Goal: Transaction & Acquisition: Purchase product/service

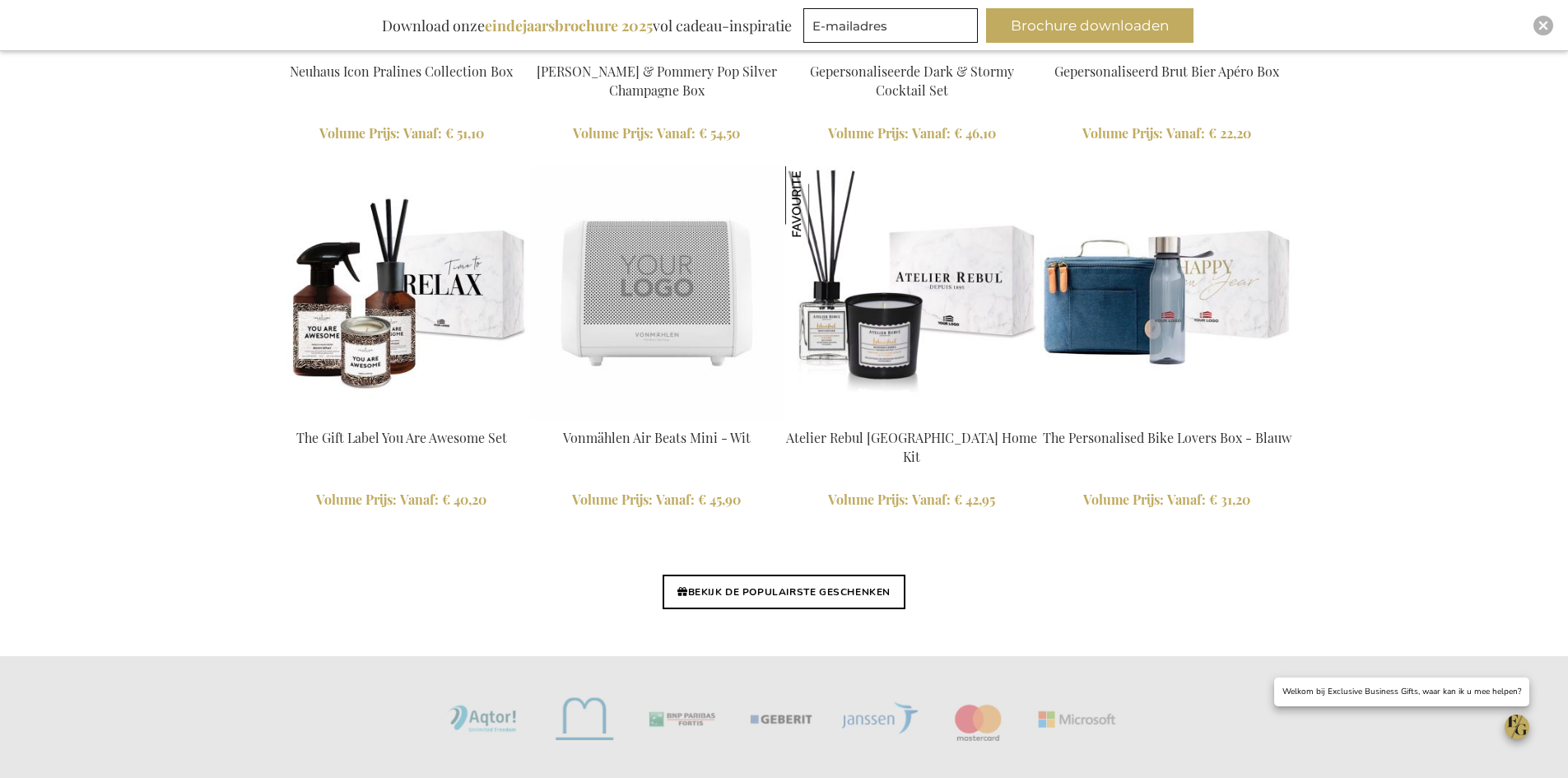
scroll to position [3754, 0]
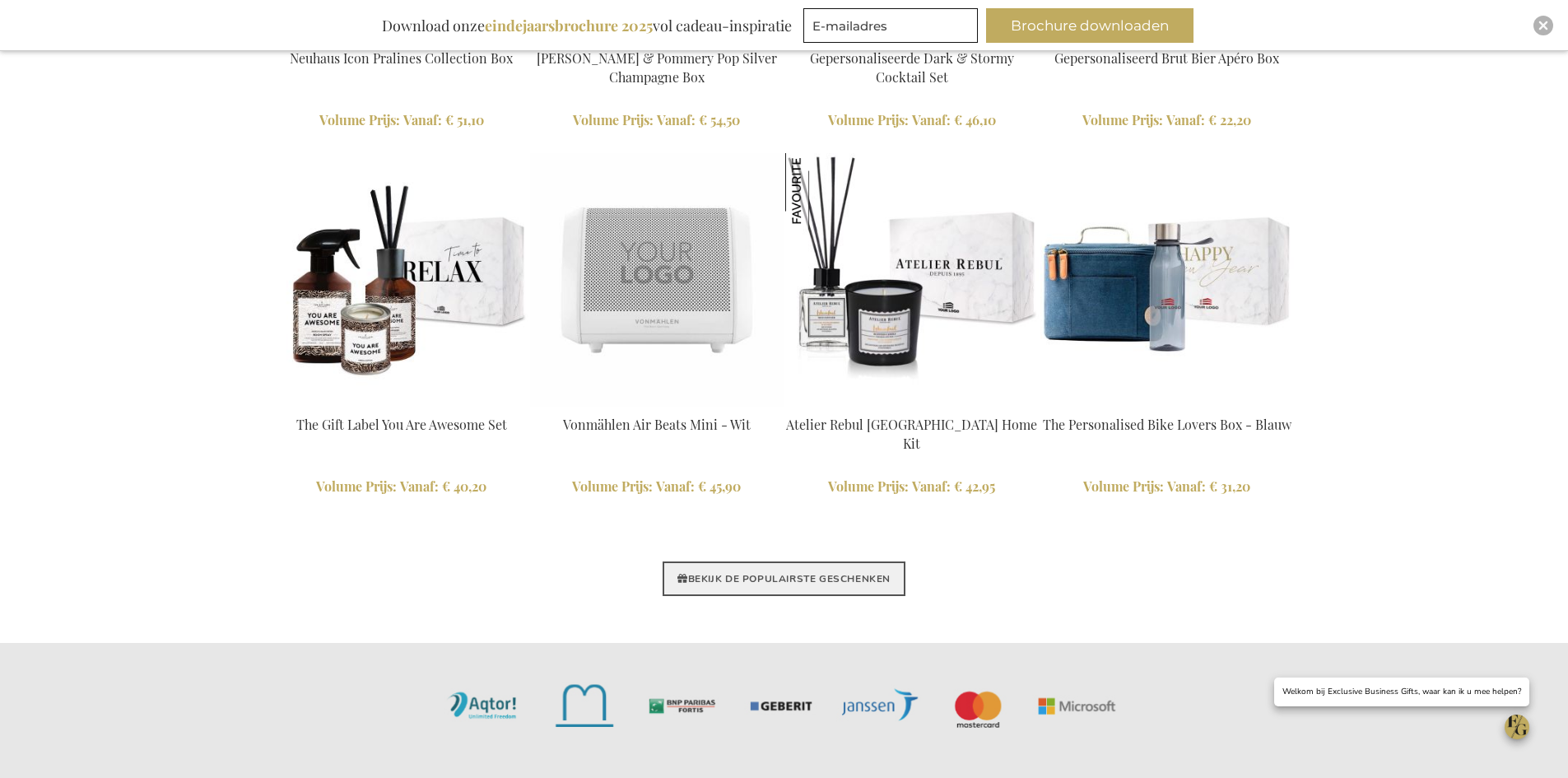
click at [843, 573] on link "BEKIJK DE POPULAIRSTE GESCHENKEN" at bounding box center [783, 579] width 243 height 35
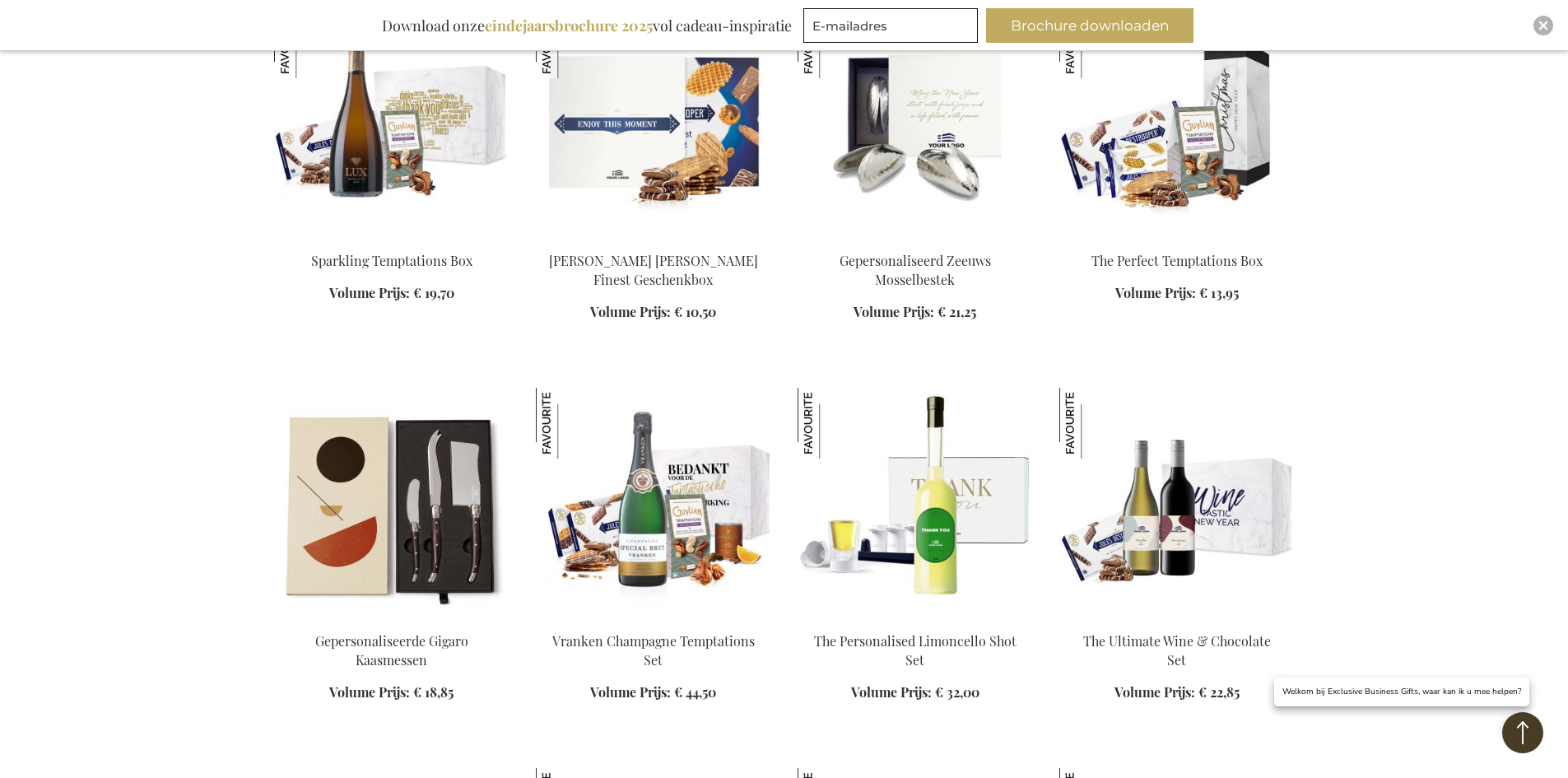
scroll to position [658, 0]
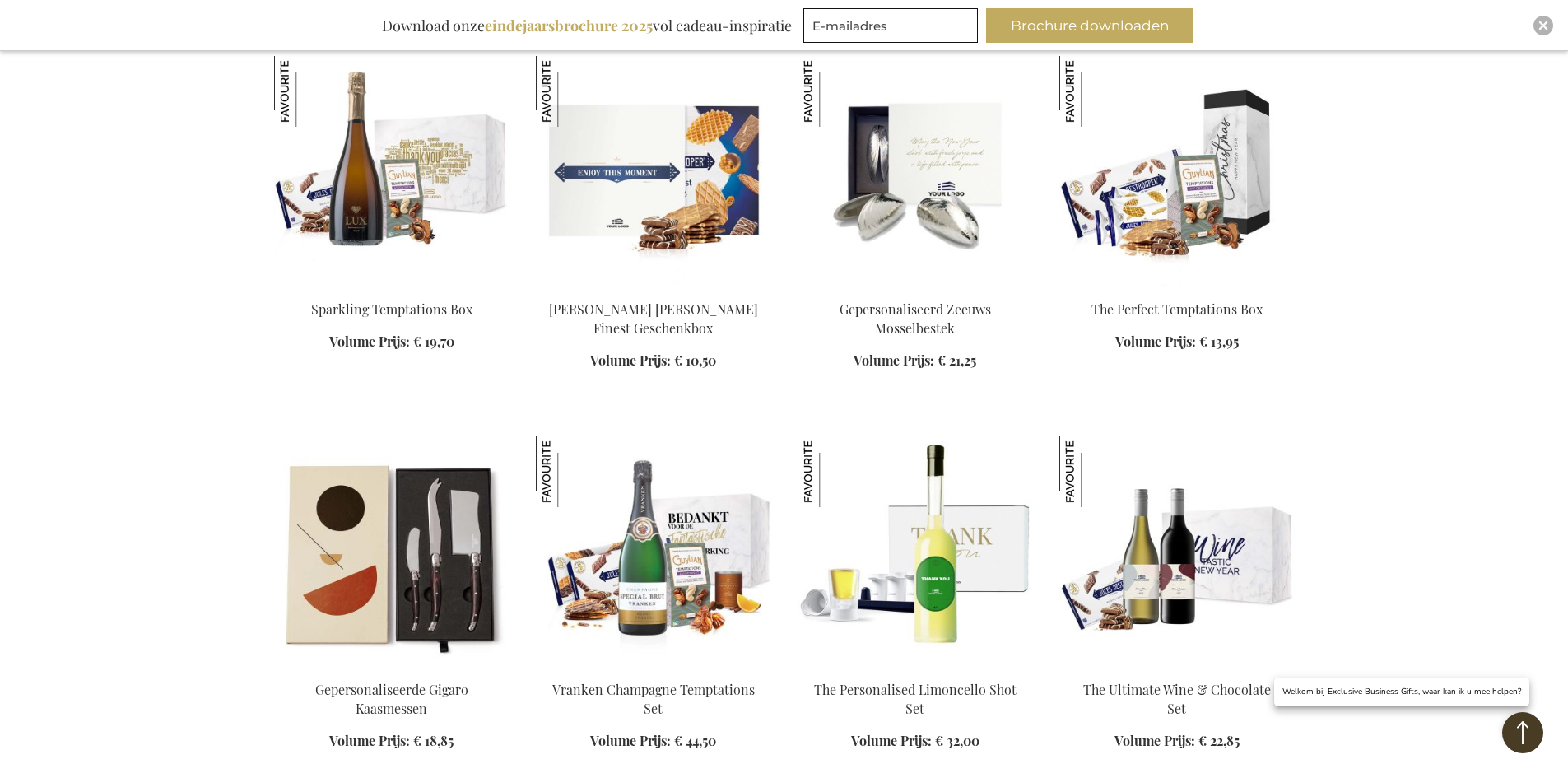
click at [680, 158] on img at bounding box center [653, 171] width 235 height 230
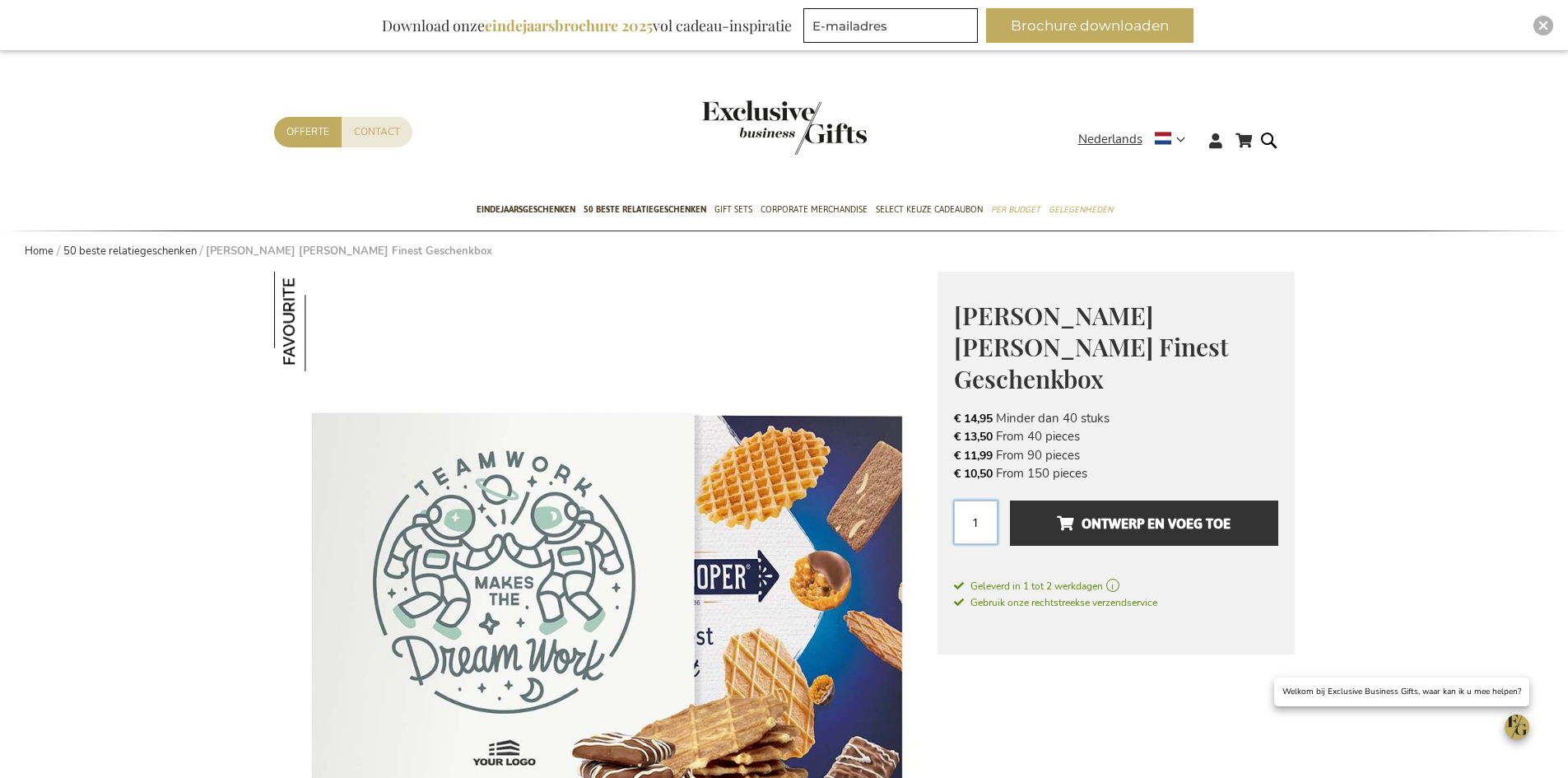
click at [974, 500] on input "1" at bounding box center [975, 521] width 44 height 44
click at [974, 500] on input "1" at bounding box center [975, 521] width 44 height 44
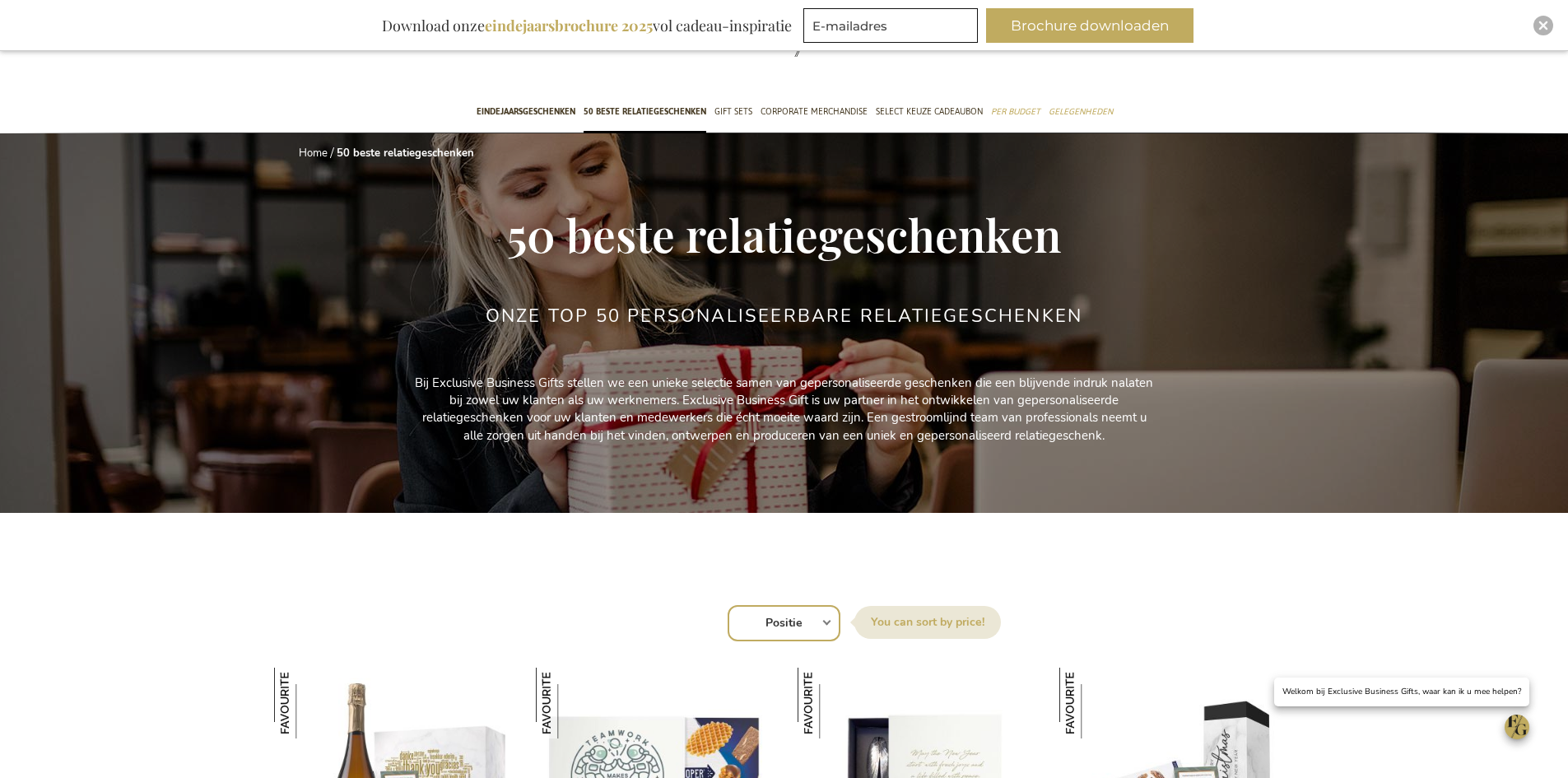
scroll to position [309, 0]
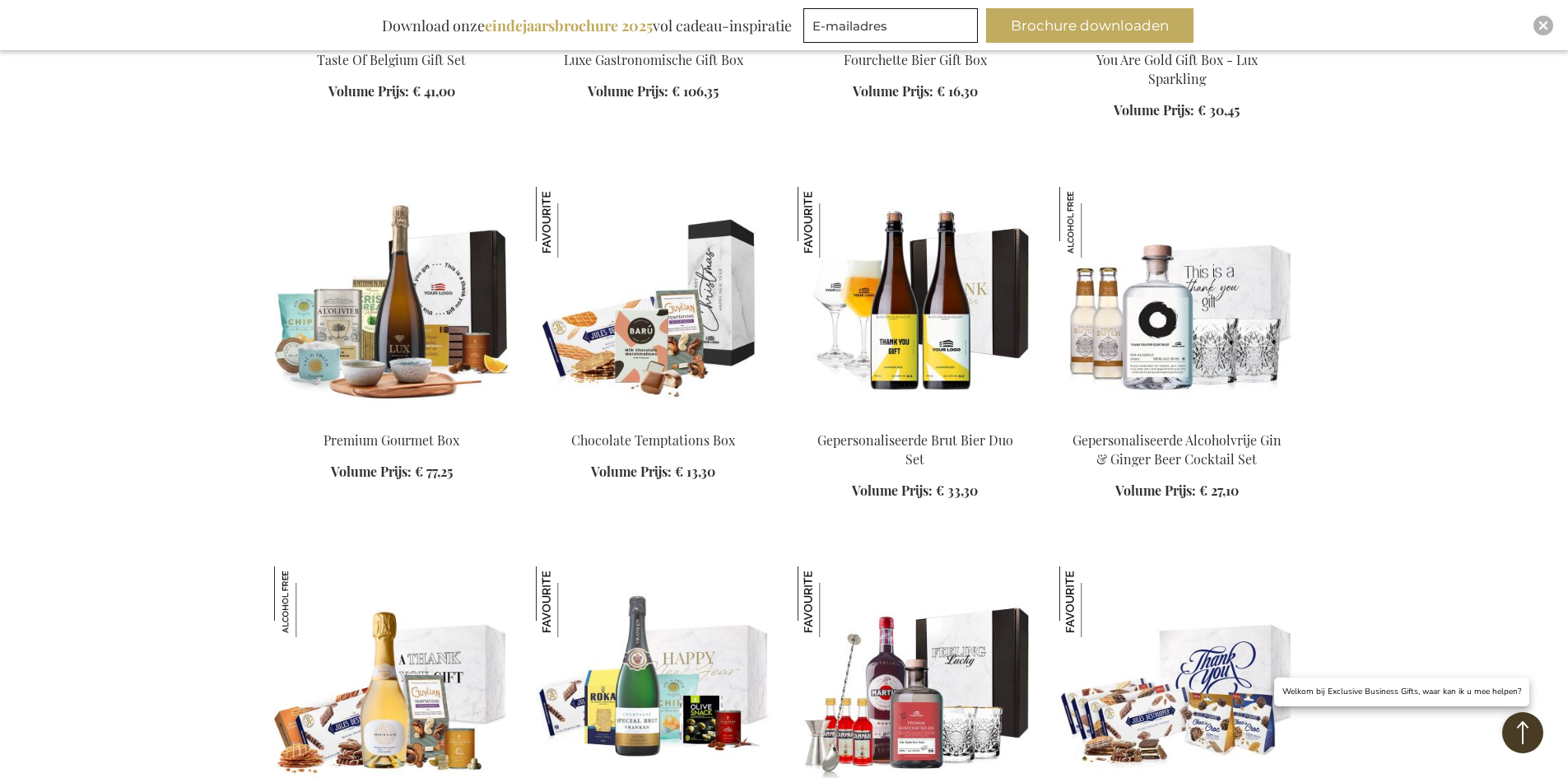
scroll to position [2656, 0]
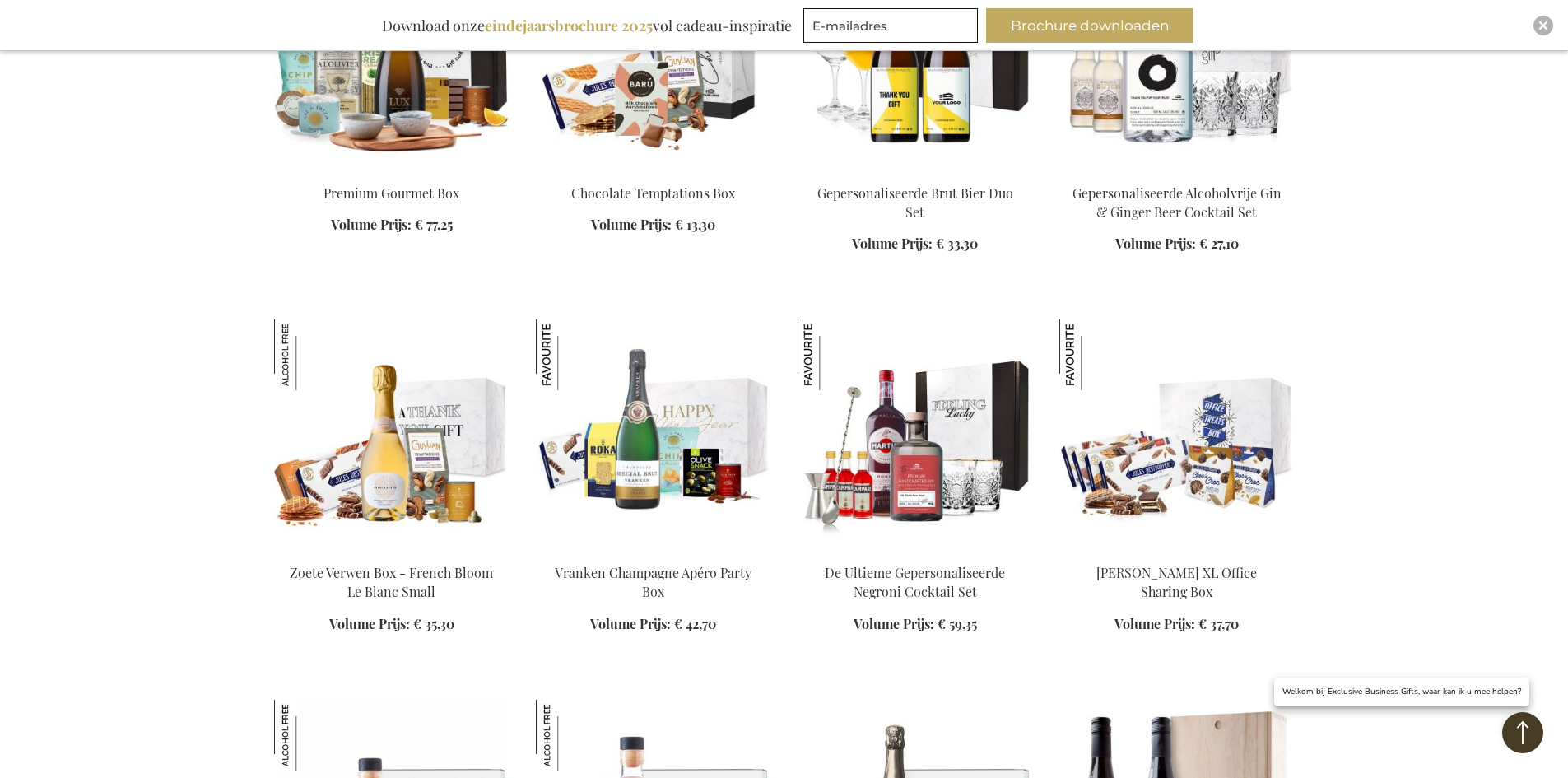
click at [1167, 503] on img at bounding box center [1177, 435] width 235 height 230
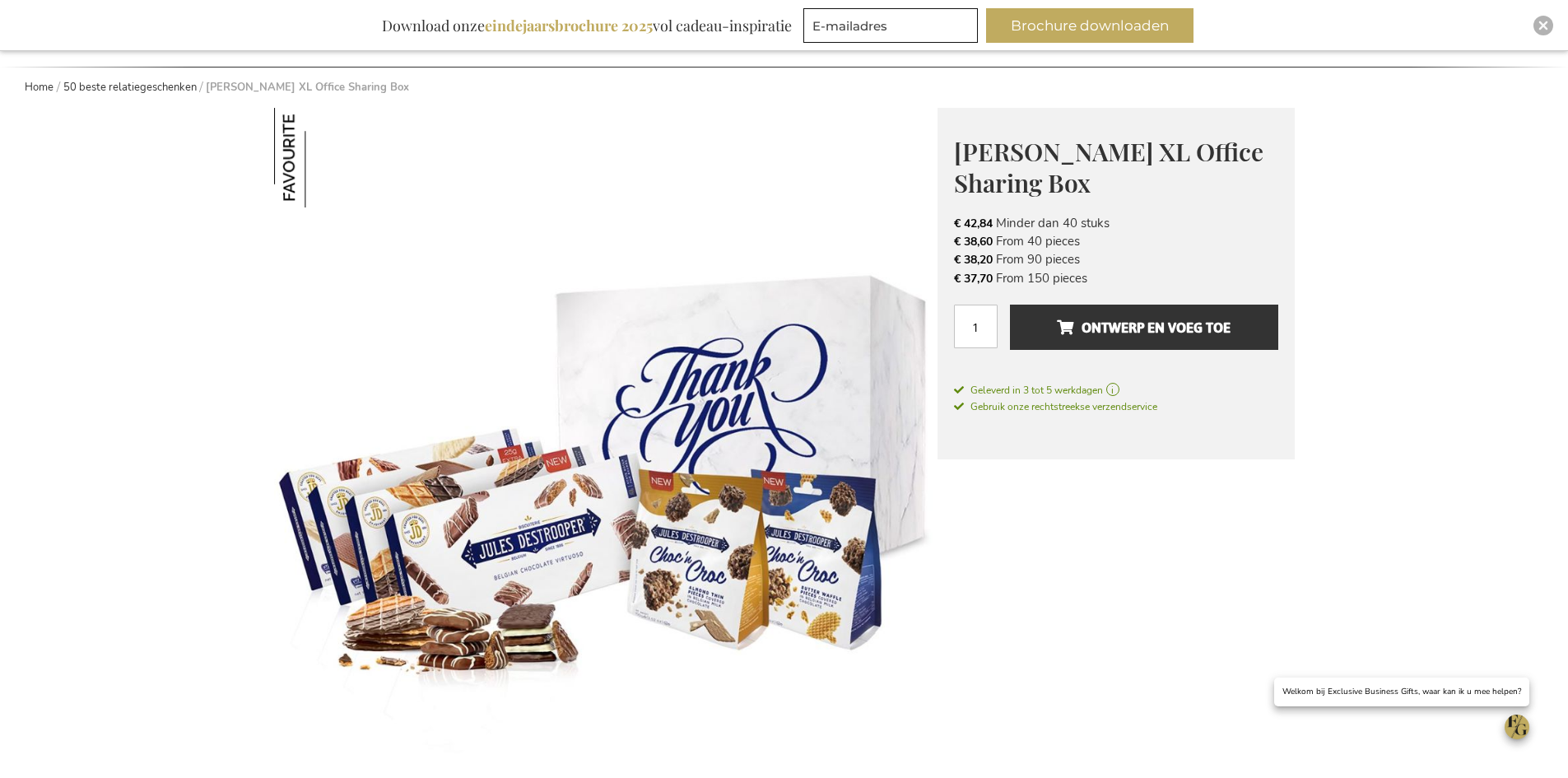
scroll to position [165, 0]
drag, startPoint x: 872, startPoint y: 259, endPoint x: 354, endPoint y: 300, distance: 519.6
click at [448, 328] on img at bounding box center [605, 438] width 663 height 662
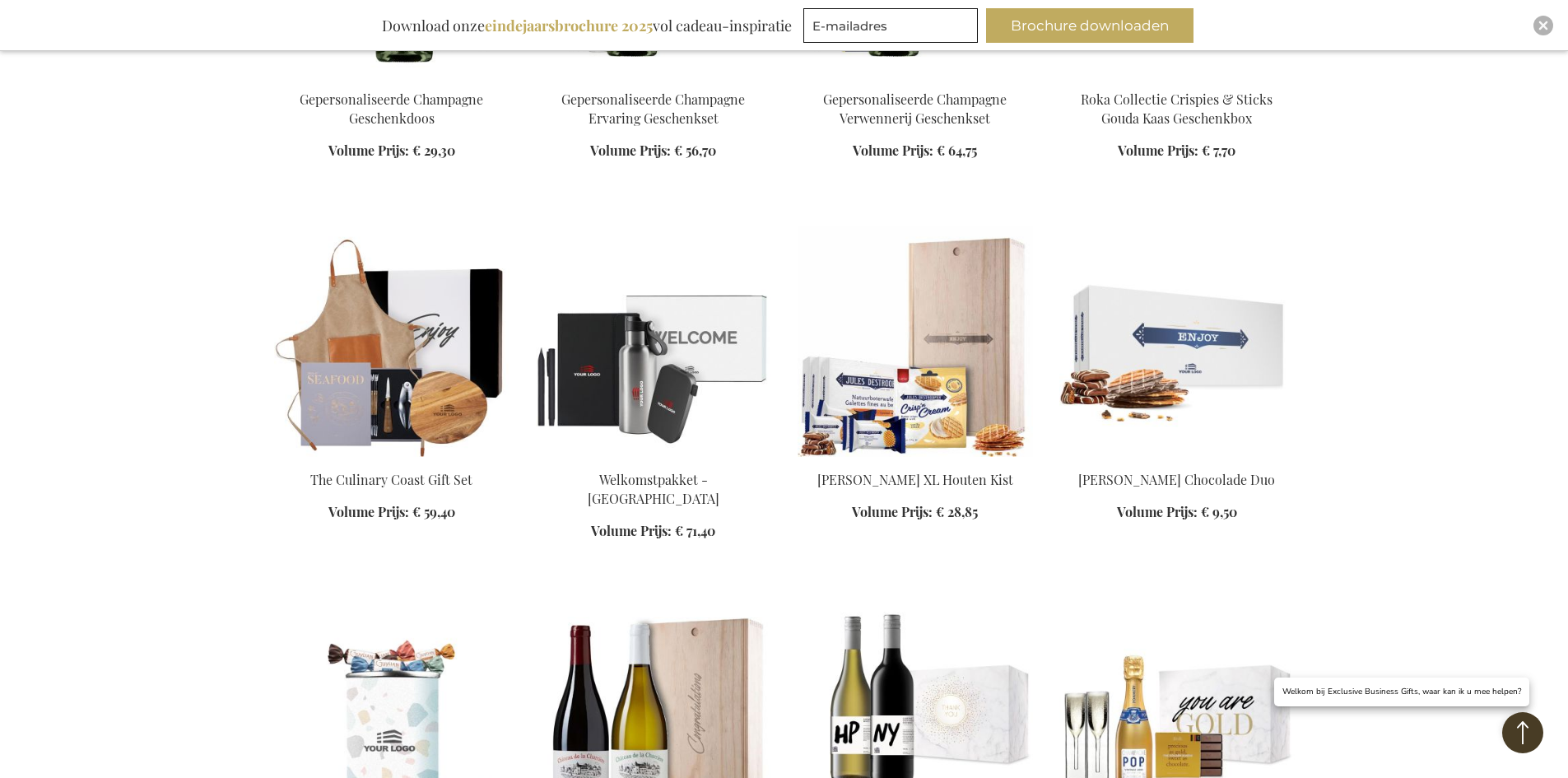
scroll to position [3858, 0]
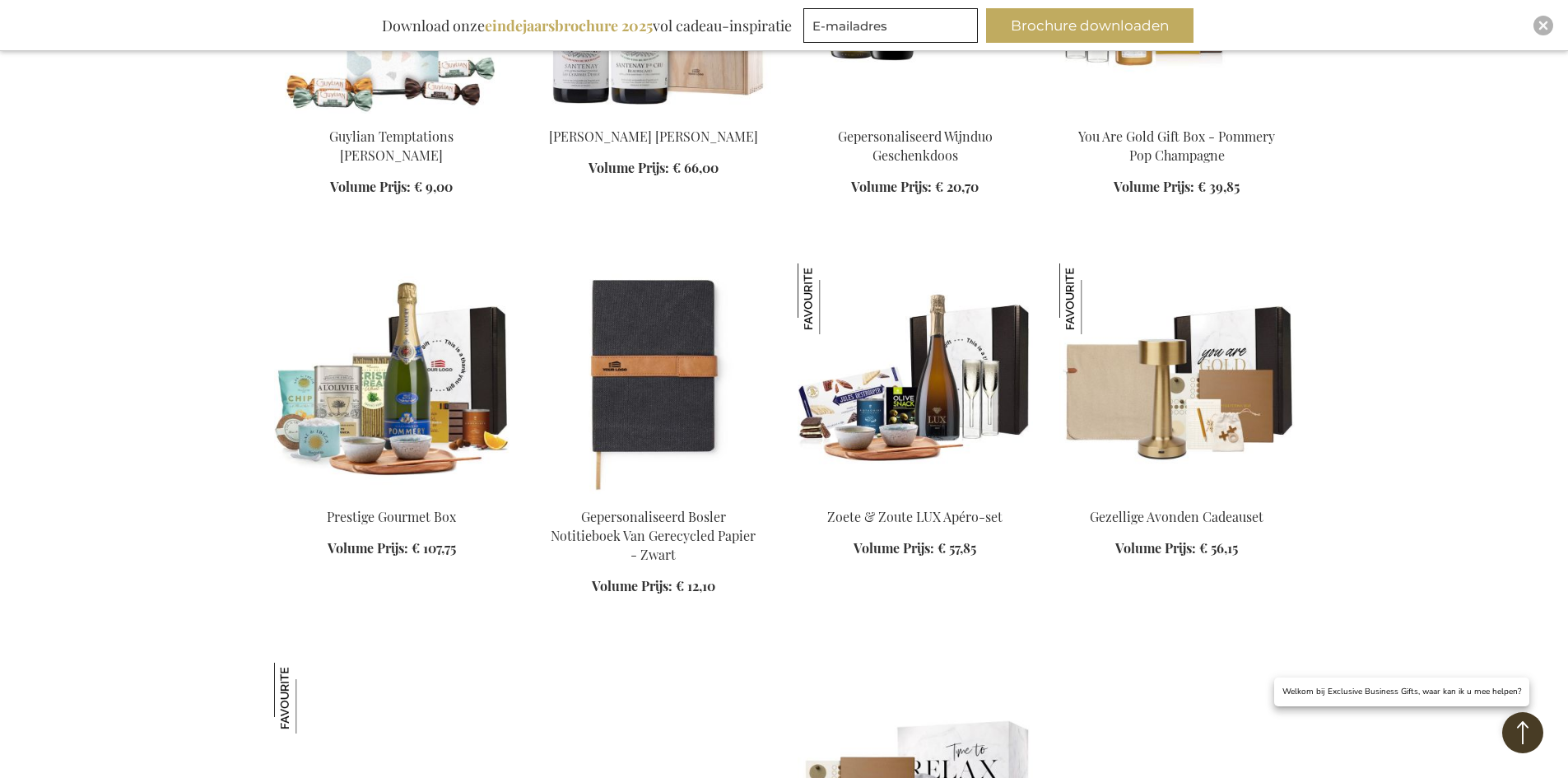
scroll to position [4351, 0]
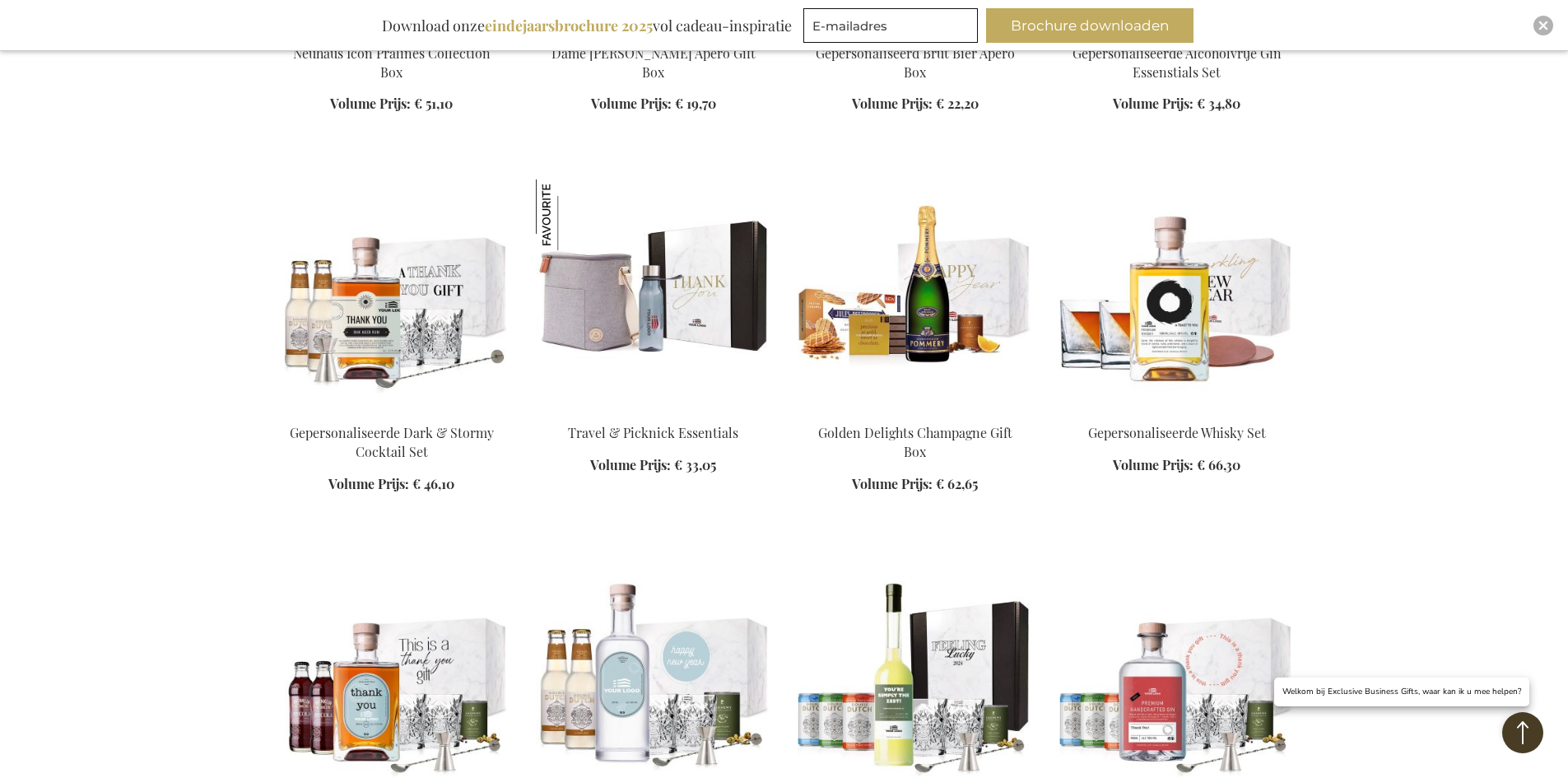
scroll to position [7505, 0]
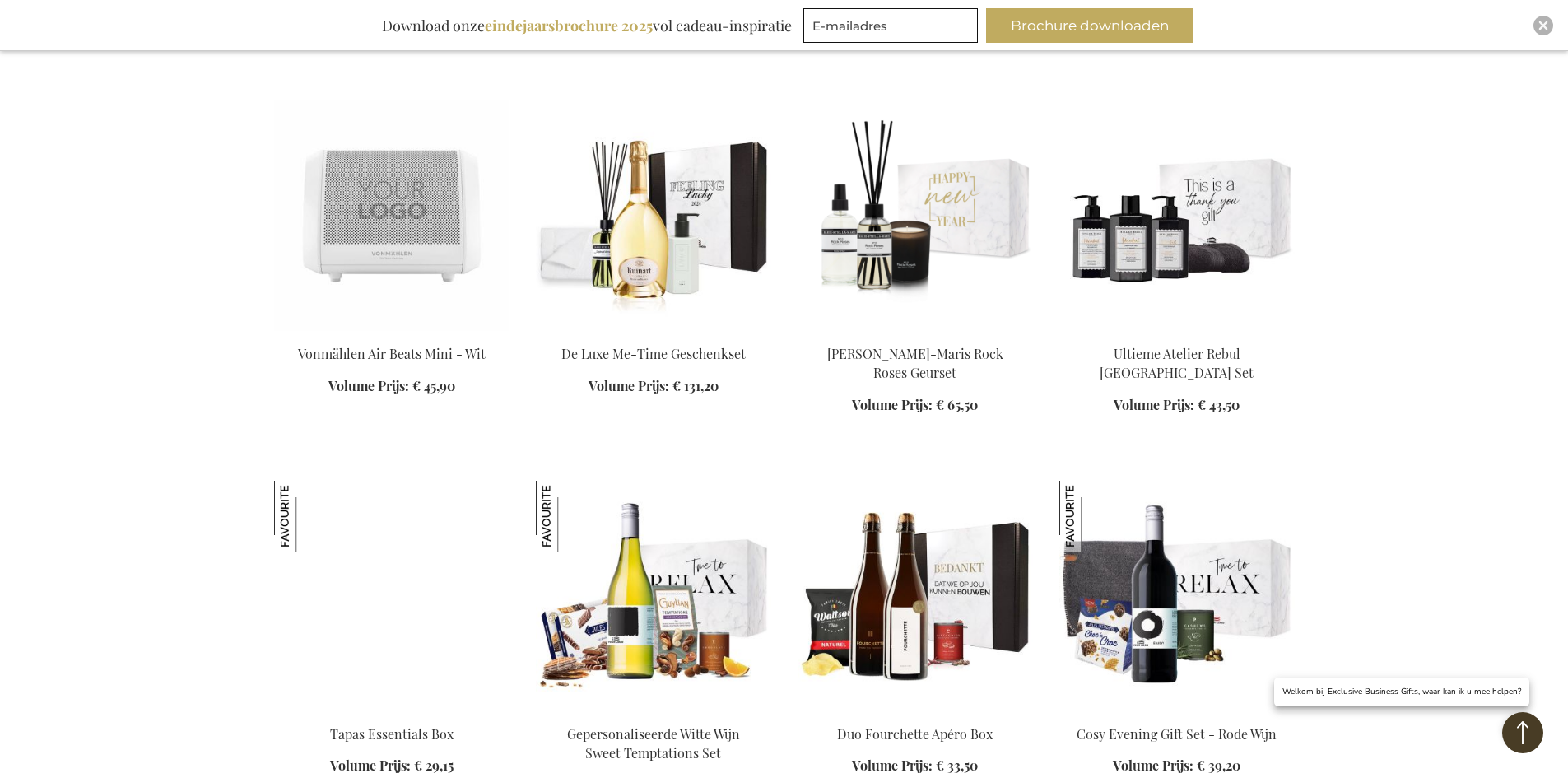
scroll to position [8329, 0]
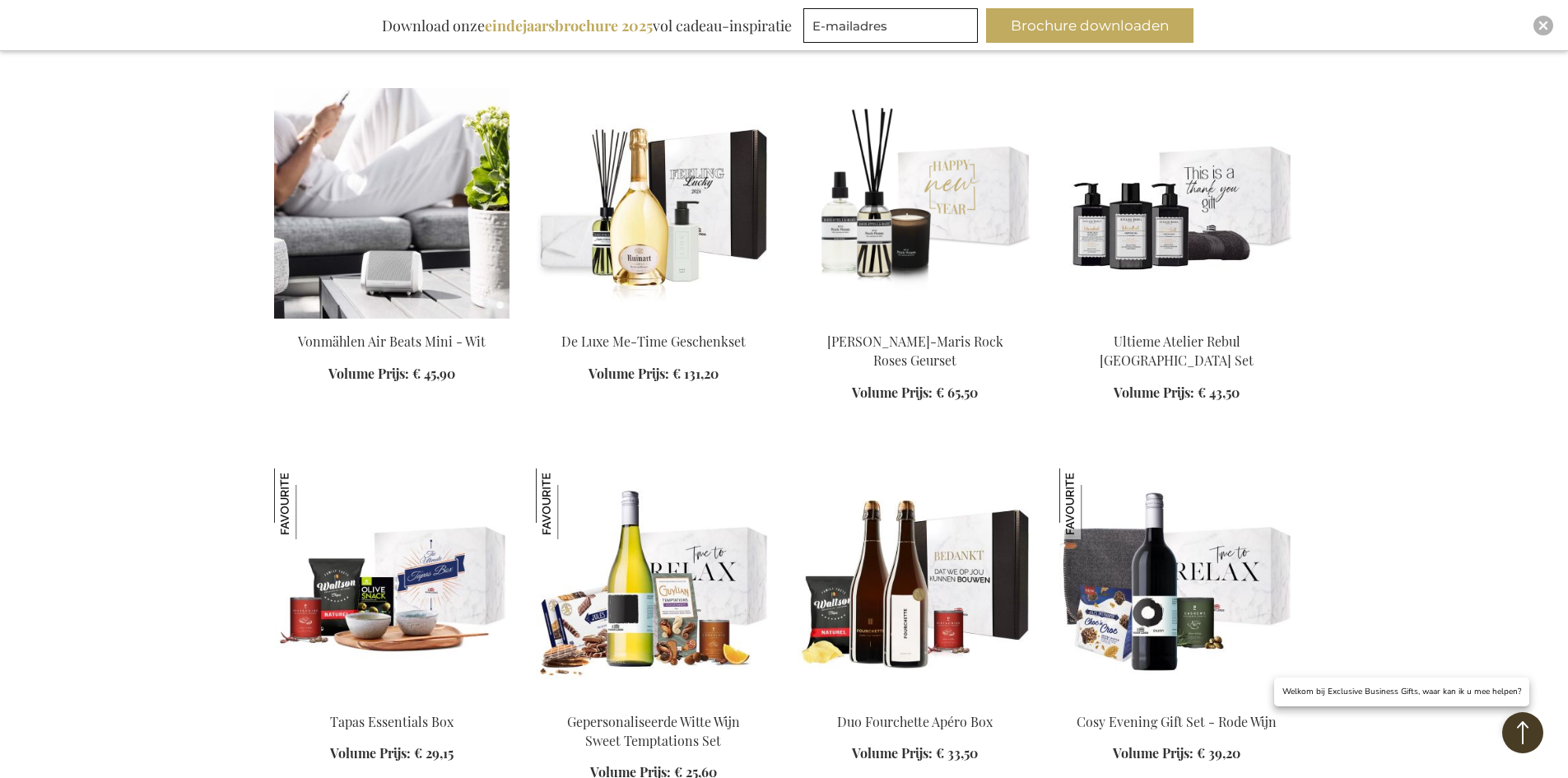
click at [379, 166] on img at bounding box center [392, 203] width 235 height 230
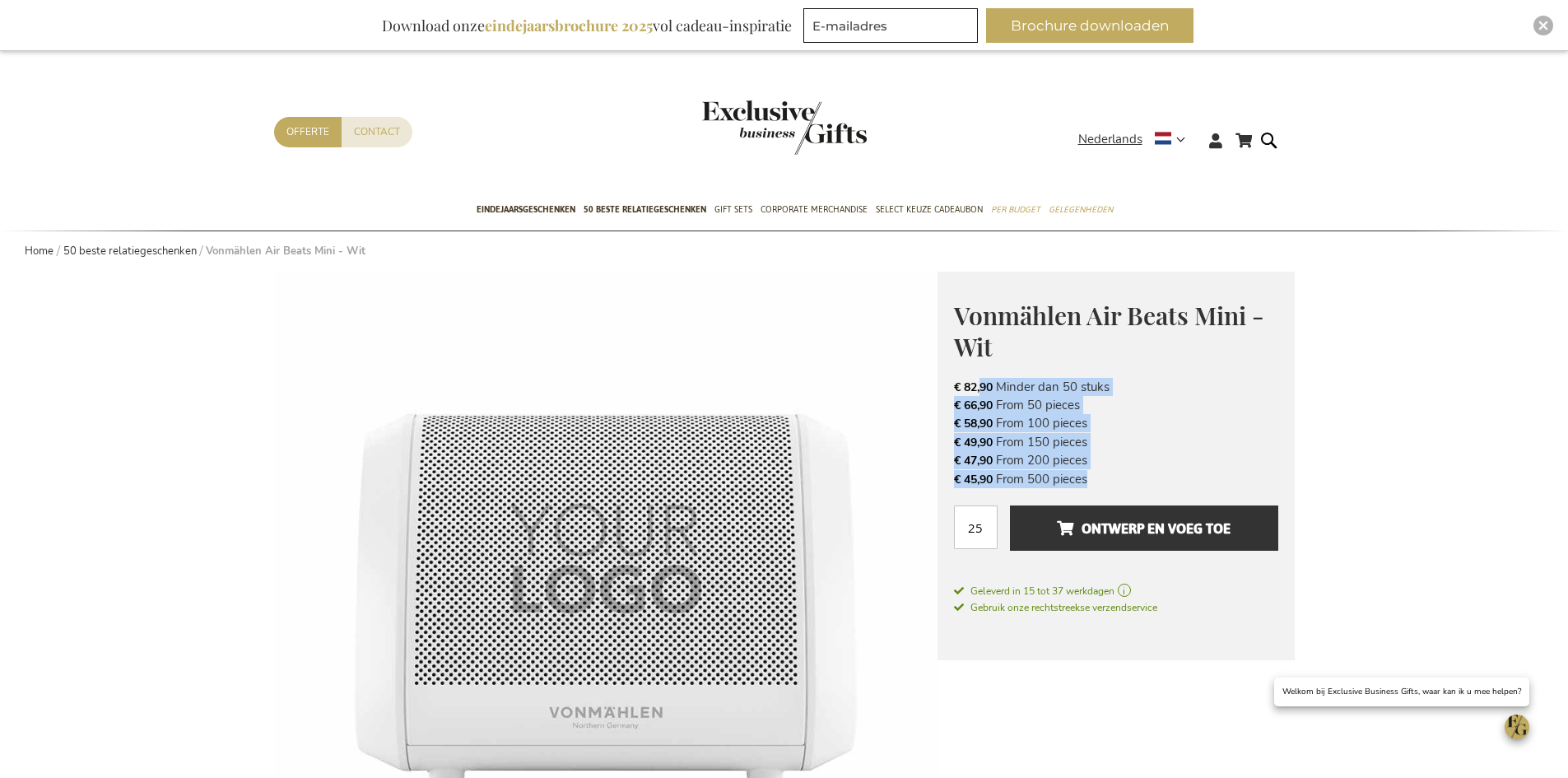
drag, startPoint x: 984, startPoint y: 386, endPoint x: 945, endPoint y: 494, distance: 114.8
click at [945, 494] on div "Vonmählen Air Beats Mini - Wit € 82,90 Excl. VAT € 82,90 [PERSON_NAME] 50 stuks…" at bounding box center [1115, 465] width 357 height 388
click at [979, 511] on input "25" at bounding box center [975, 526] width 44 height 44
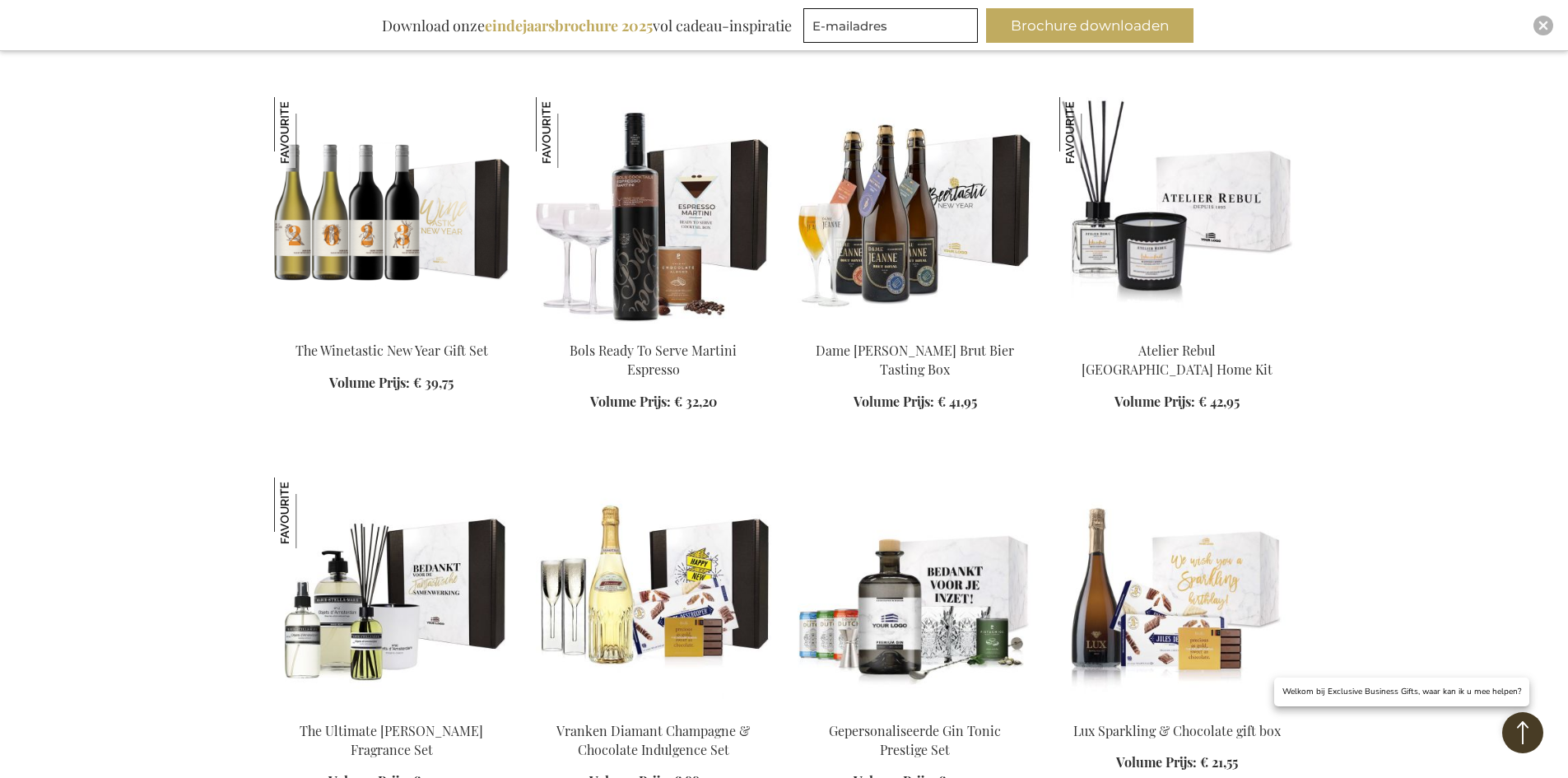
scroll to position [3861, 0]
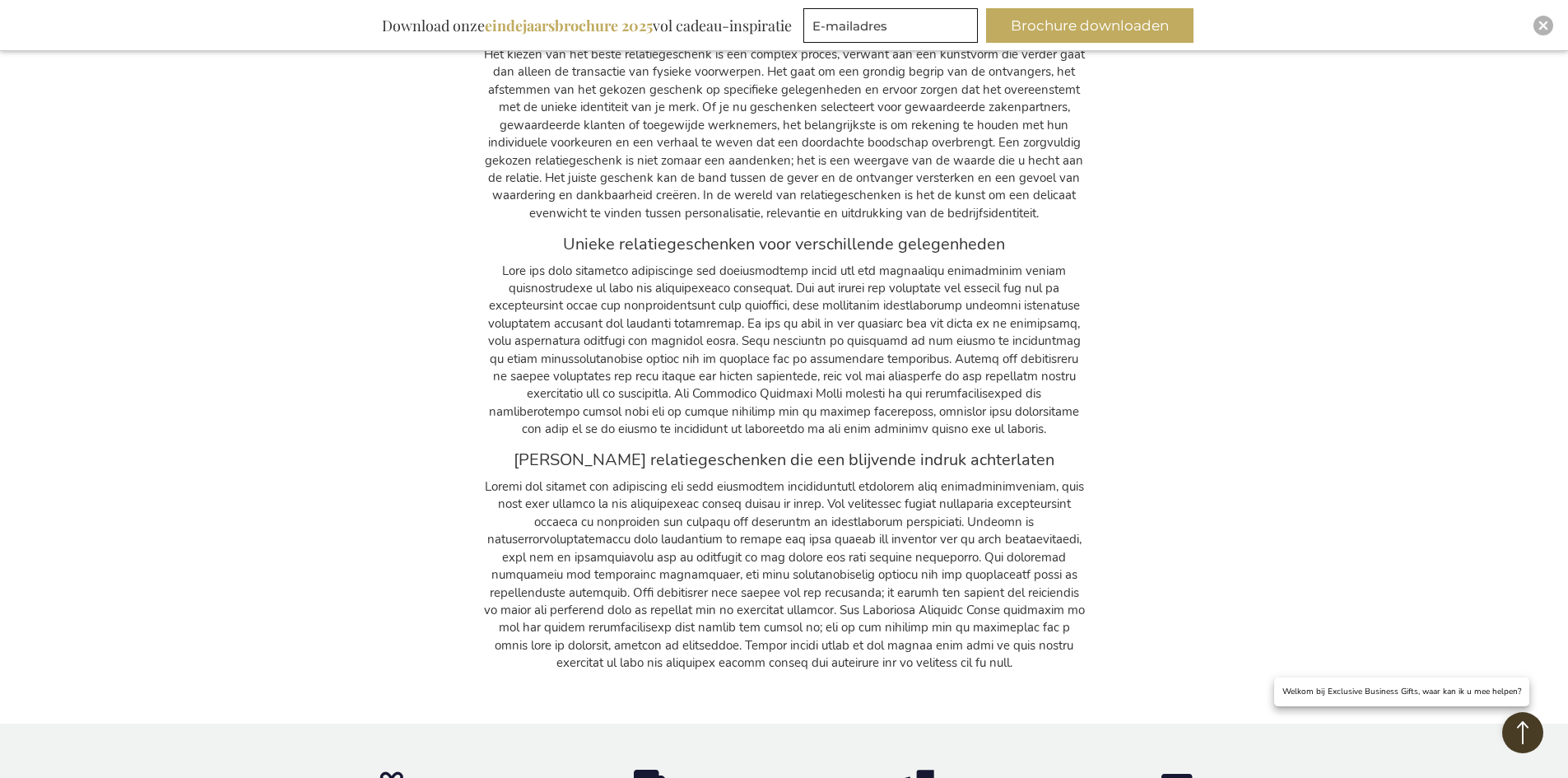
scroll to position [4766, 0]
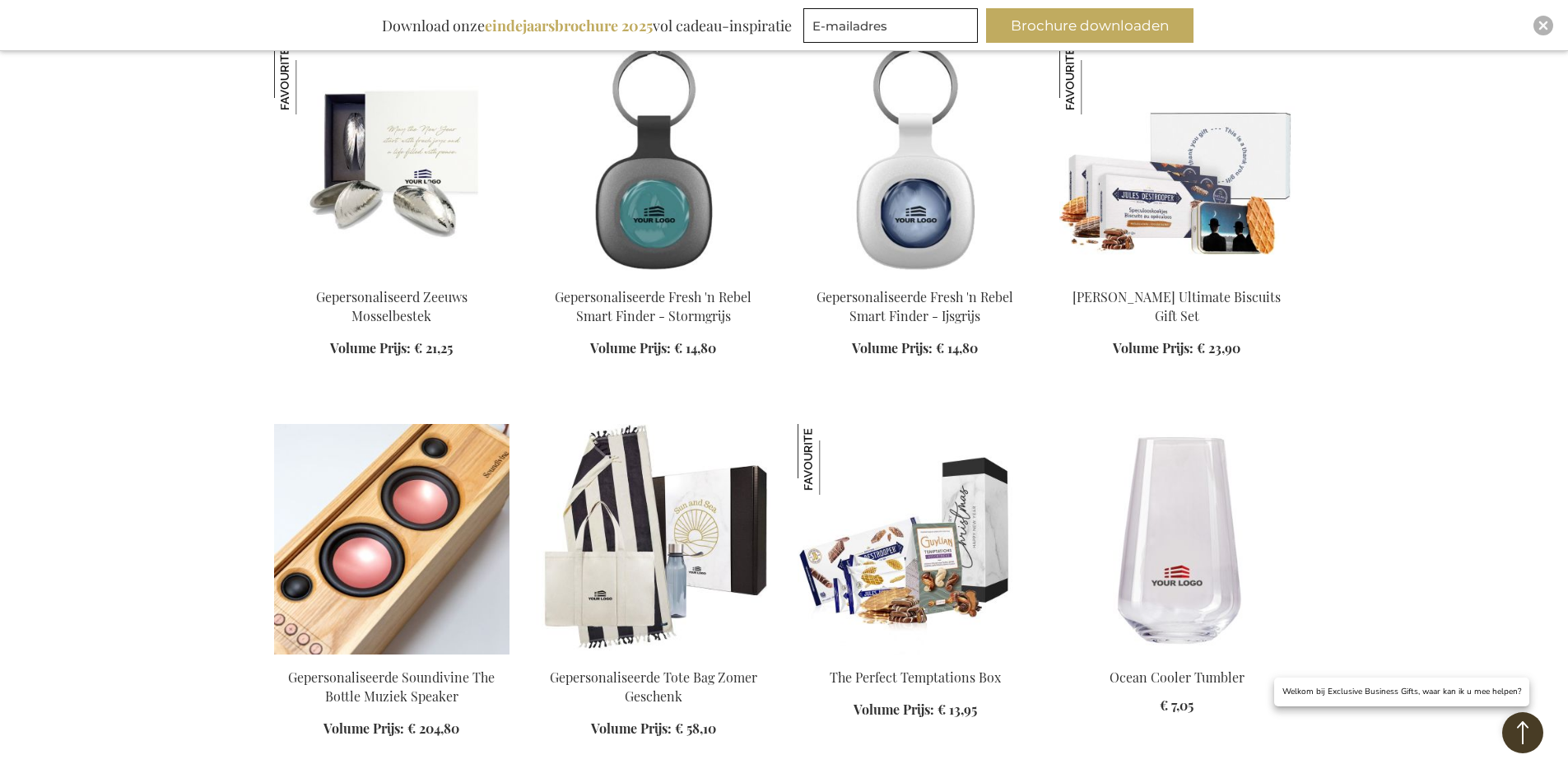
scroll to position [1317, 0]
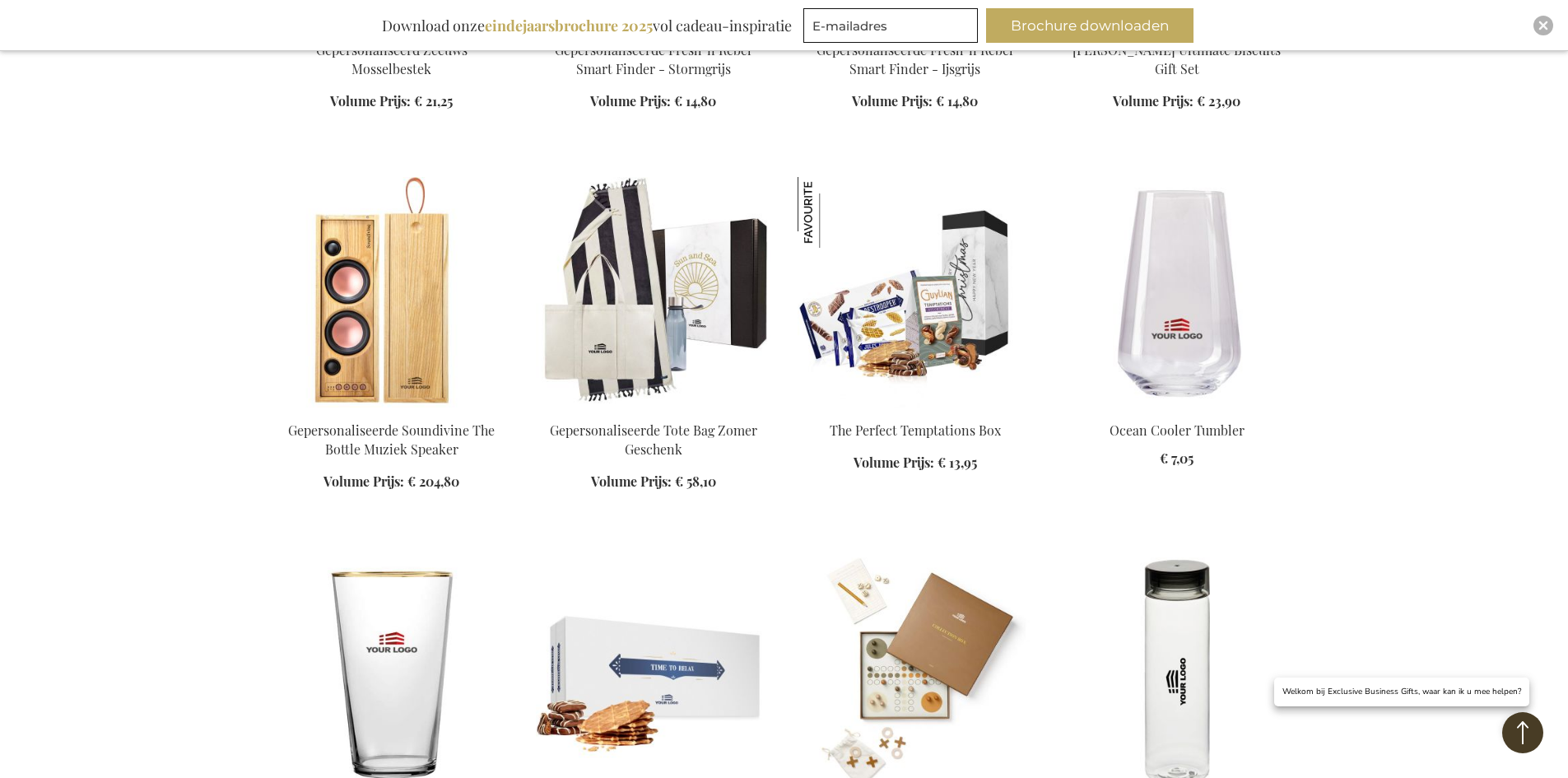
drag, startPoint x: 1027, startPoint y: 309, endPoint x: 1039, endPoint y: 307, distance: 12.2
click at [1028, 309] on img at bounding box center [915, 292] width 235 height 230
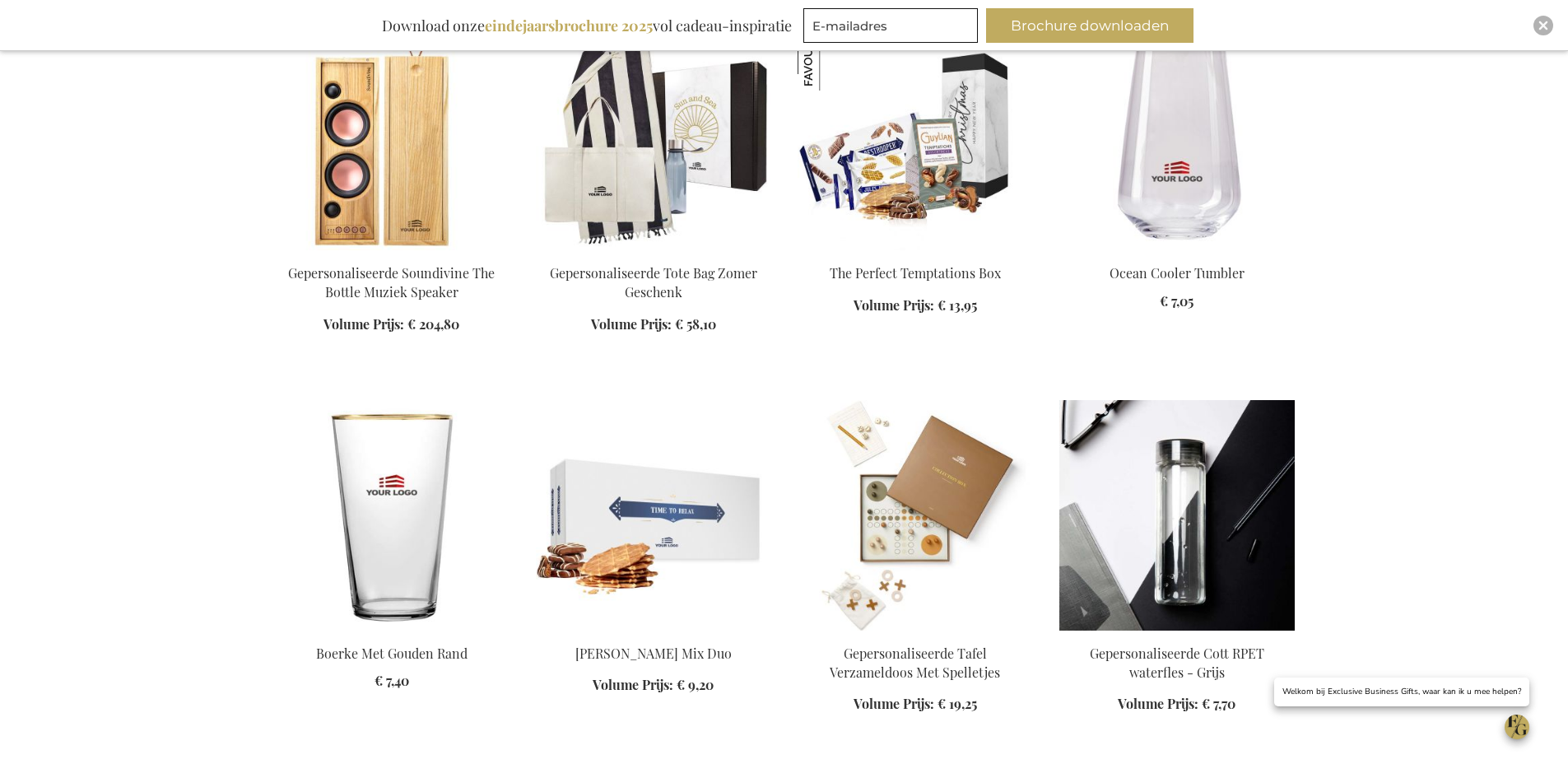
scroll to position [1475, 0]
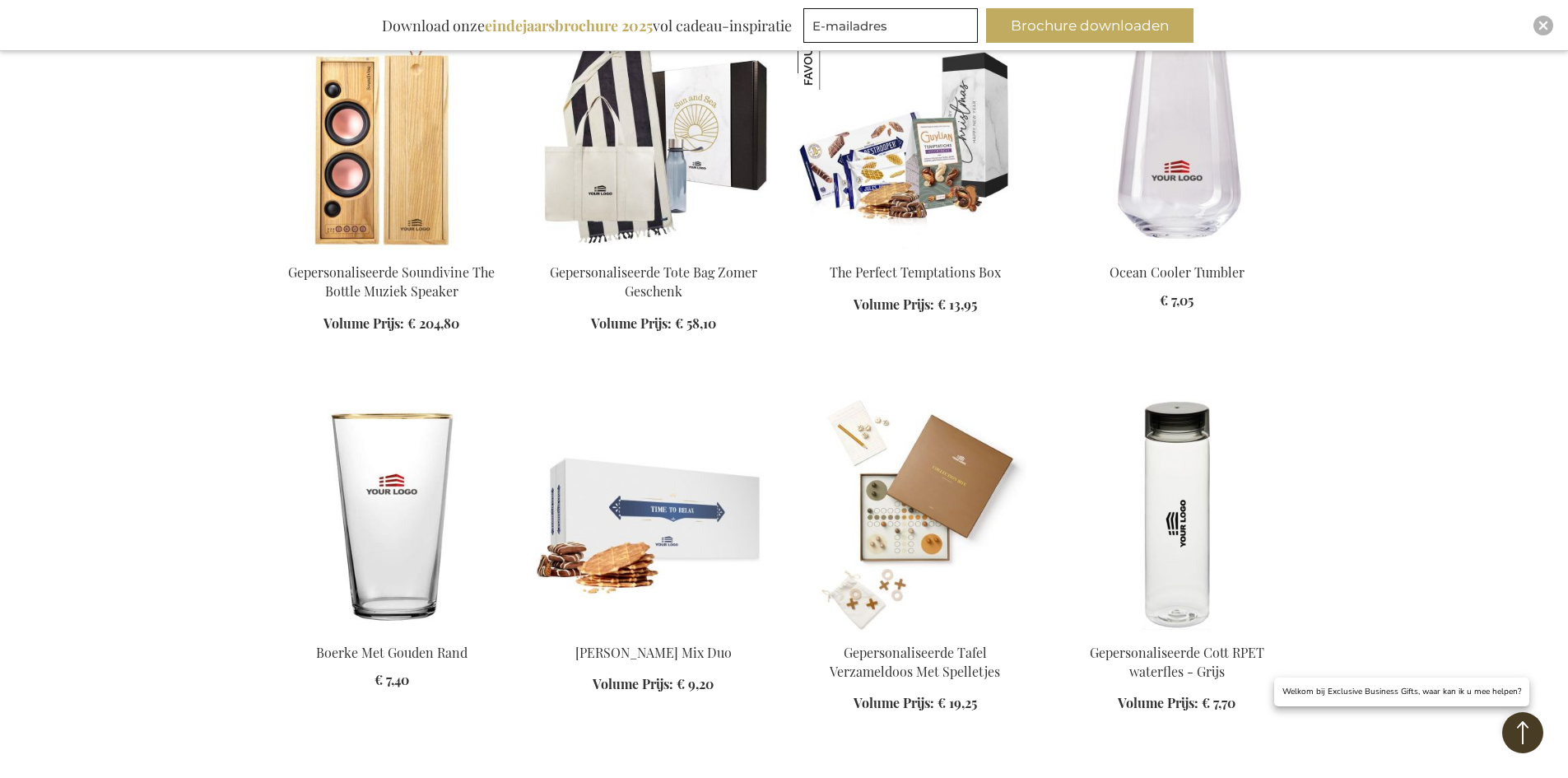
click at [1210, 212] on img at bounding box center [1177, 134] width 235 height 230
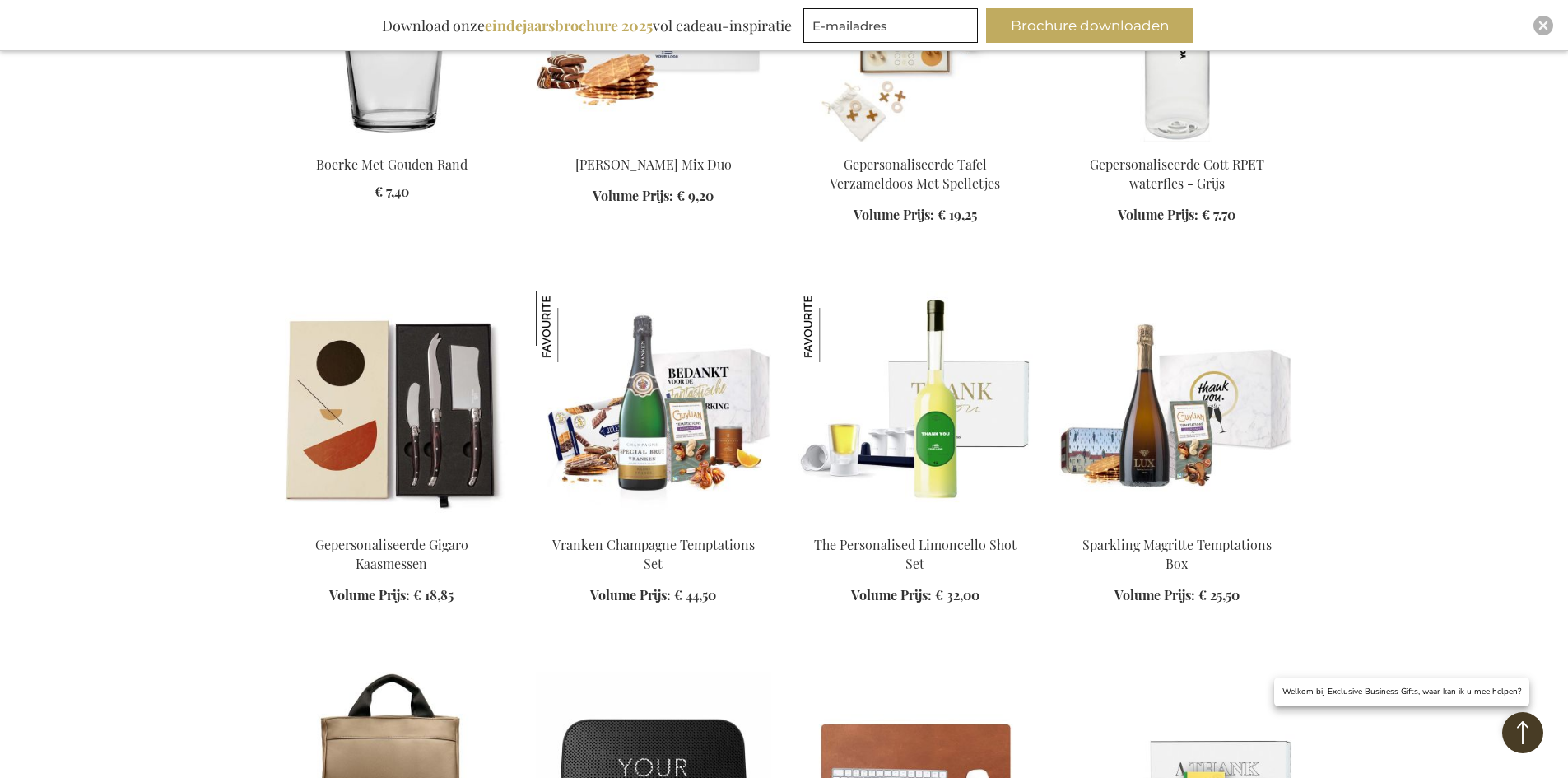
scroll to position [1968, 0]
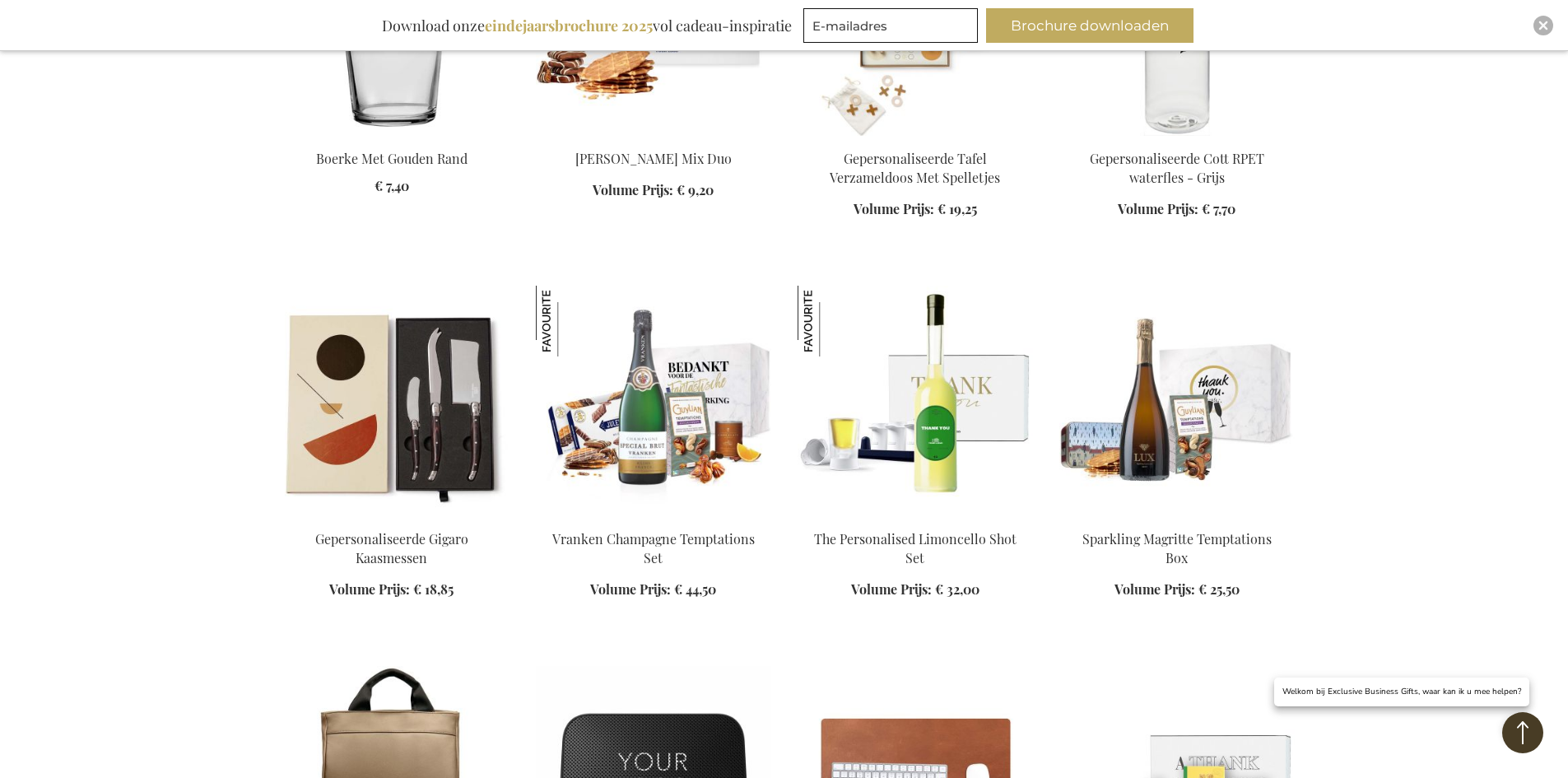
scroll to position [2133, 0]
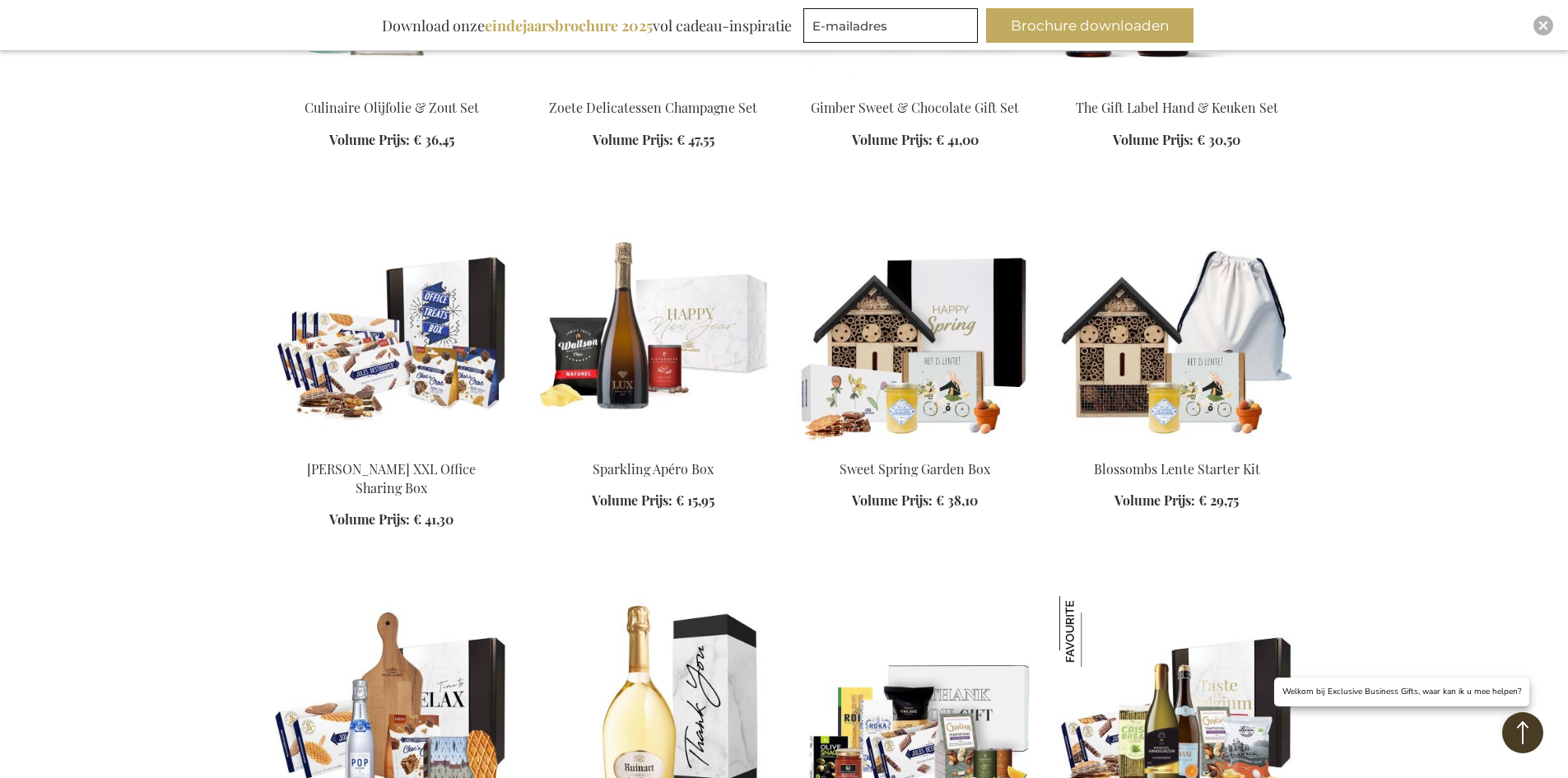
scroll to position [3943, 0]
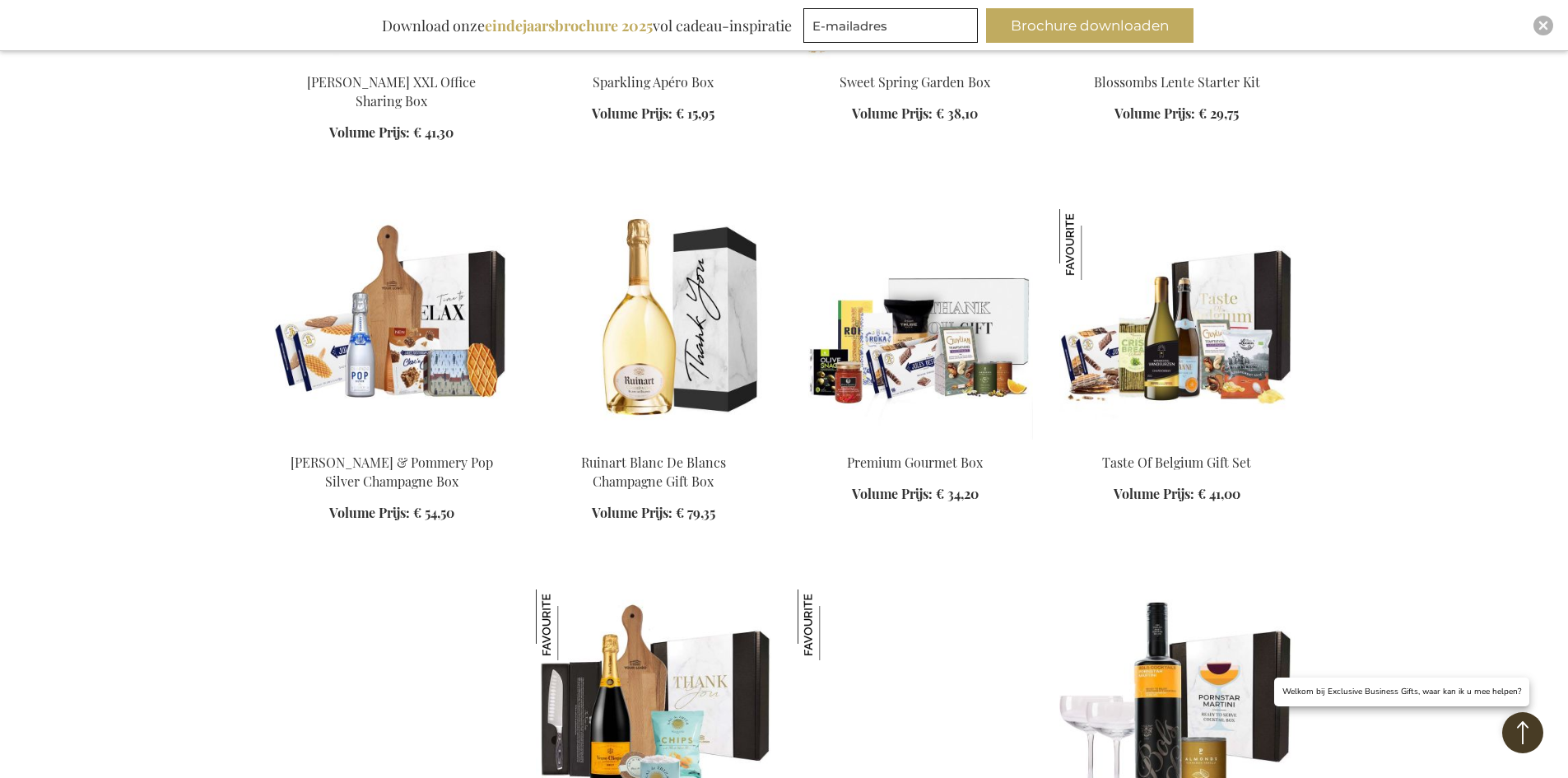
scroll to position [4354, 0]
